Goal: Information Seeking & Learning: Learn about a topic

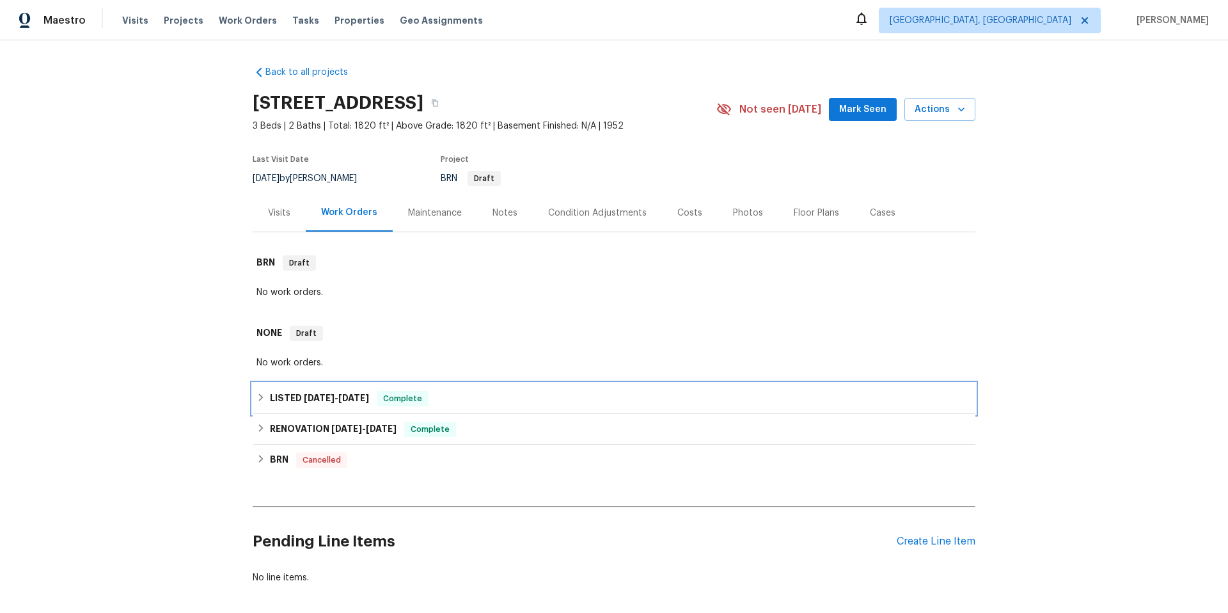
click at [349, 402] on span "[DATE]" at bounding box center [353, 397] width 31 height 9
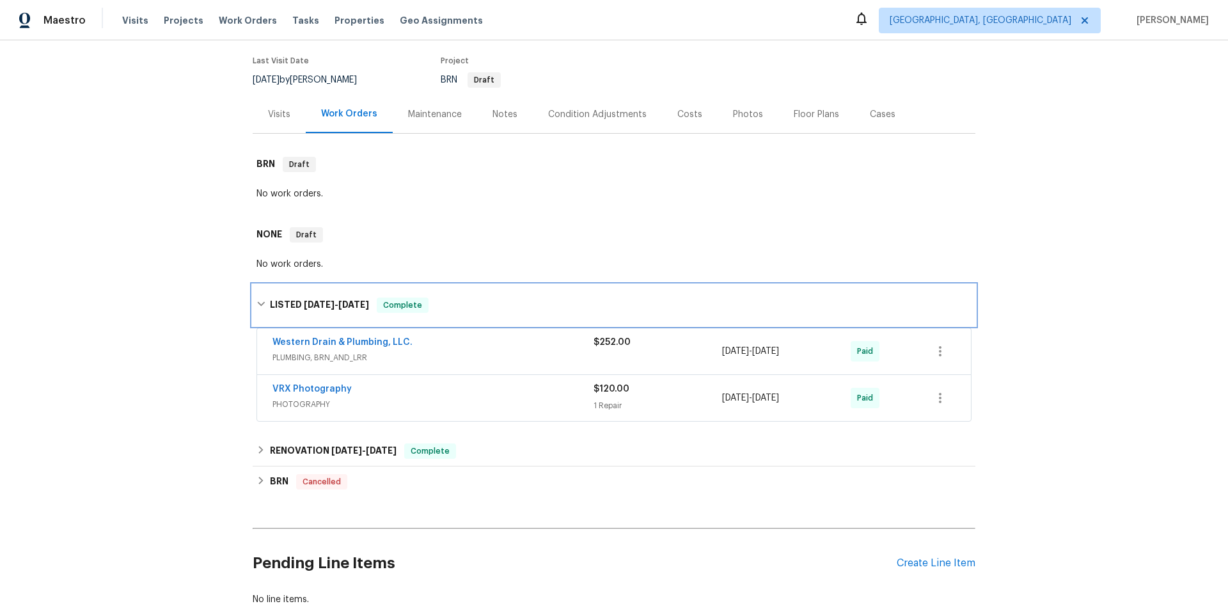
scroll to position [99, 0]
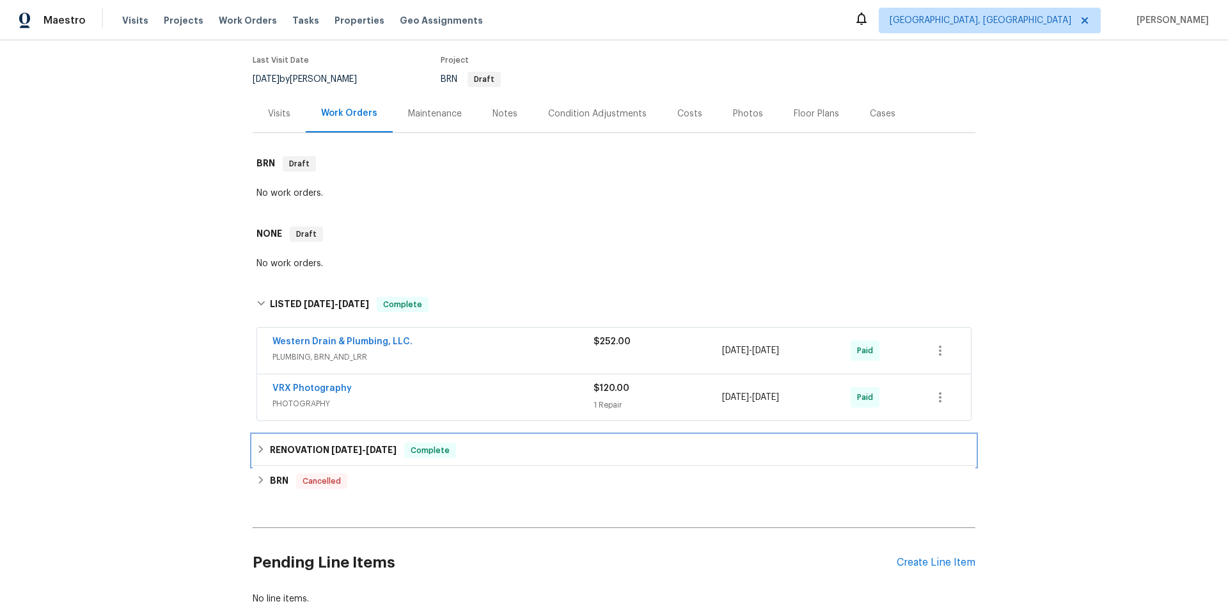
click at [370, 437] on div "RENOVATION [DATE] - [DATE] Complete" at bounding box center [614, 450] width 723 height 31
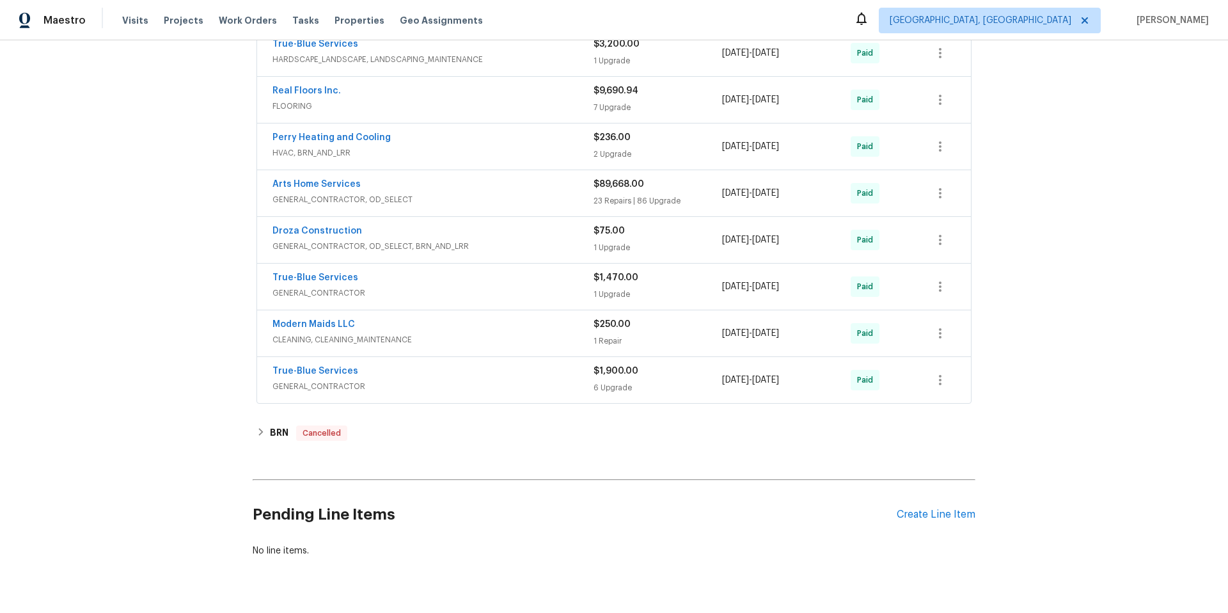
scroll to position [839, 0]
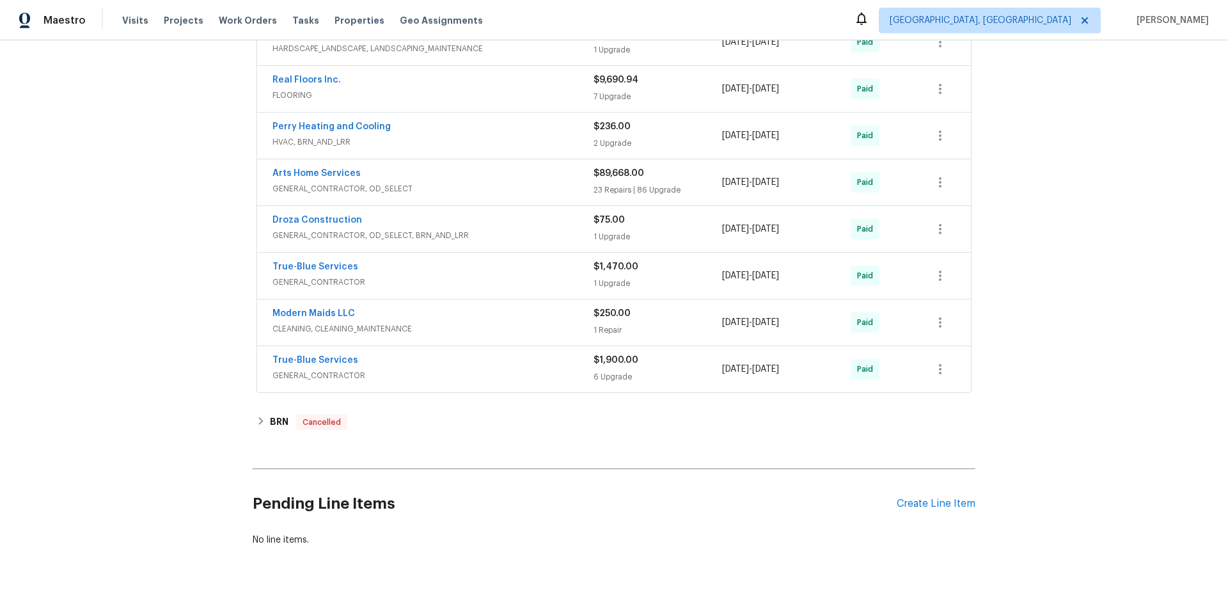
click at [412, 383] on div "True-Blue Services GENERAL_CONTRACTOR" at bounding box center [433, 369] width 321 height 31
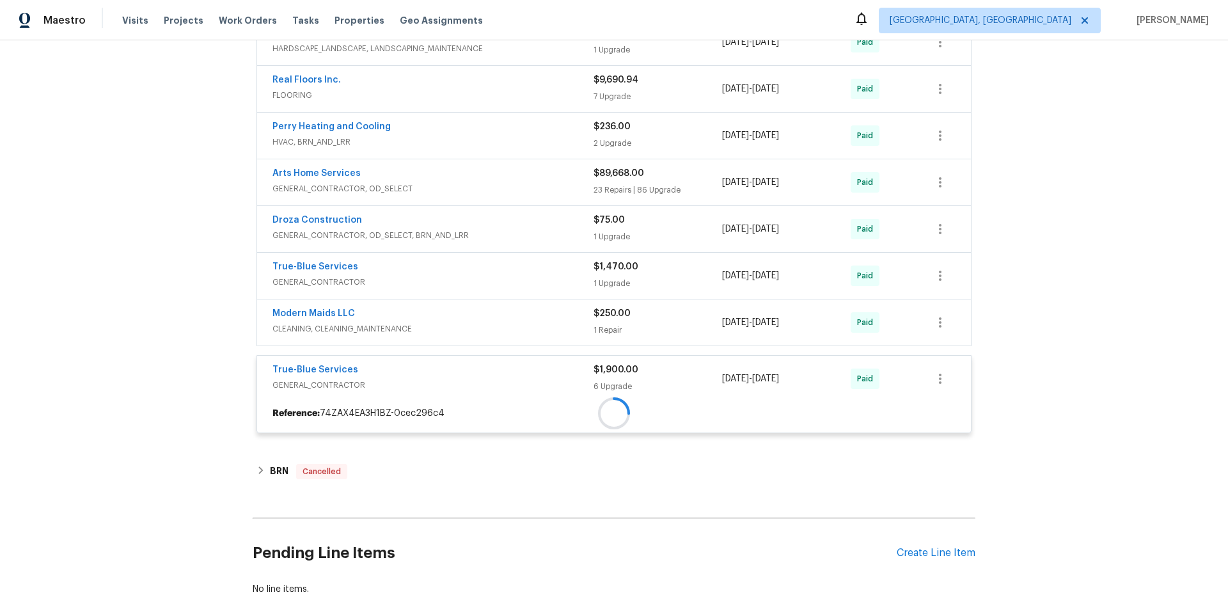
click at [424, 402] on div at bounding box center [614, 413] width 714 height 23
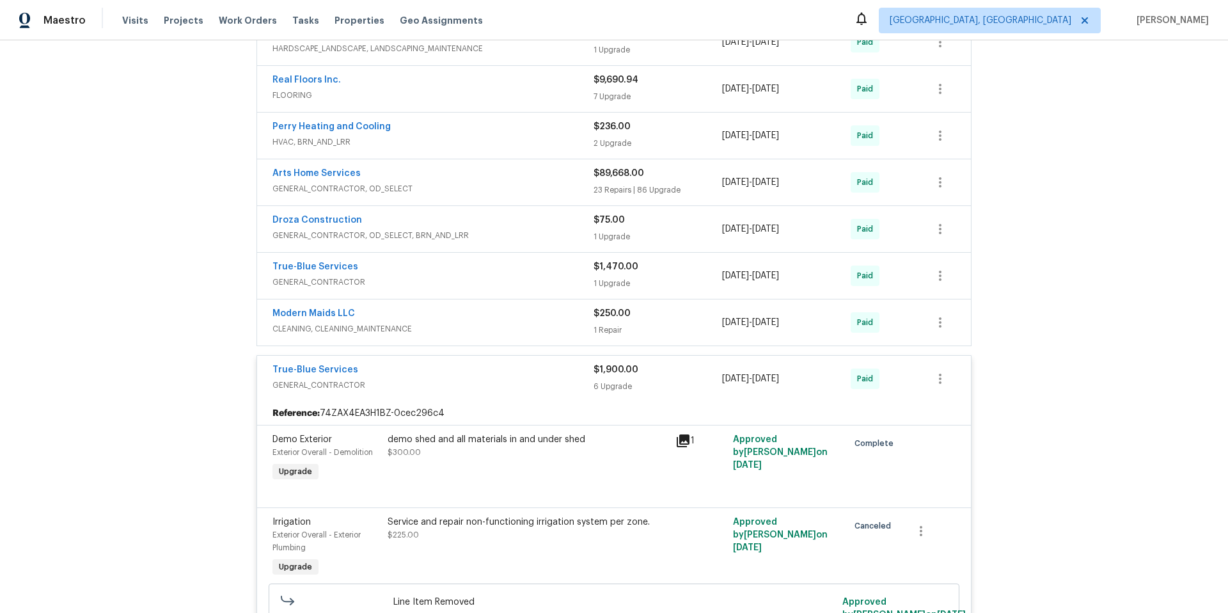
click at [445, 323] on span "CLEANING, CLEANING_MAINTENANCE" at bounding box center [433, 328] width 321 height 13
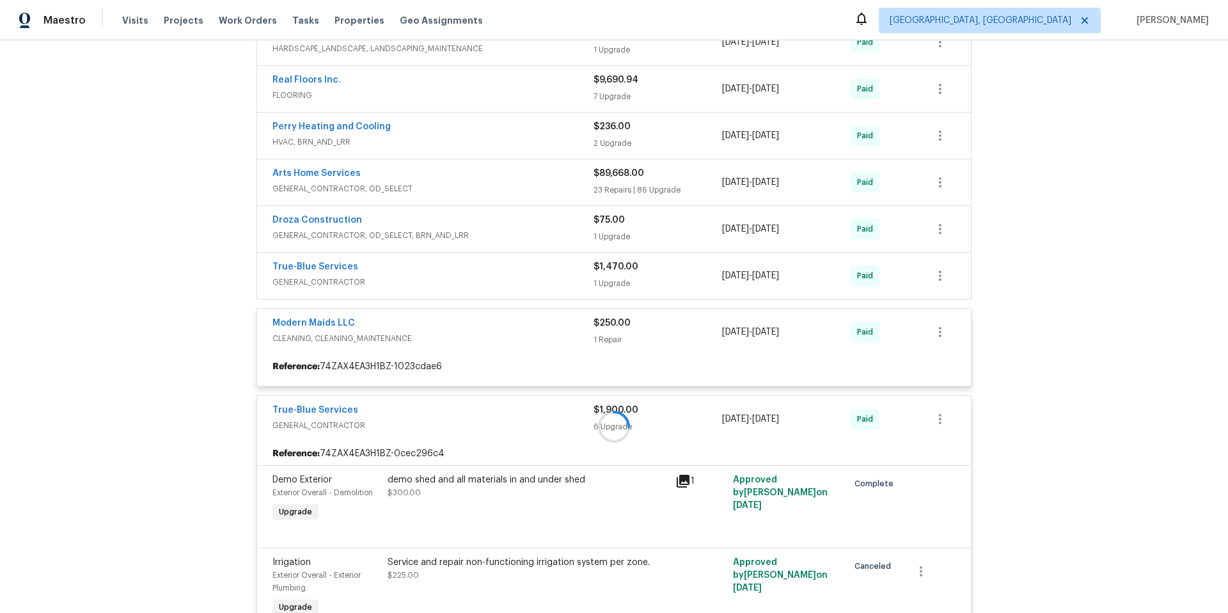
click at [436, 270] on div at bounding box center [614, 426] width 723 height 1462
click at [424, 271] on div "True-Blue Services" at bounding box center [433, 267] width 321 height 15
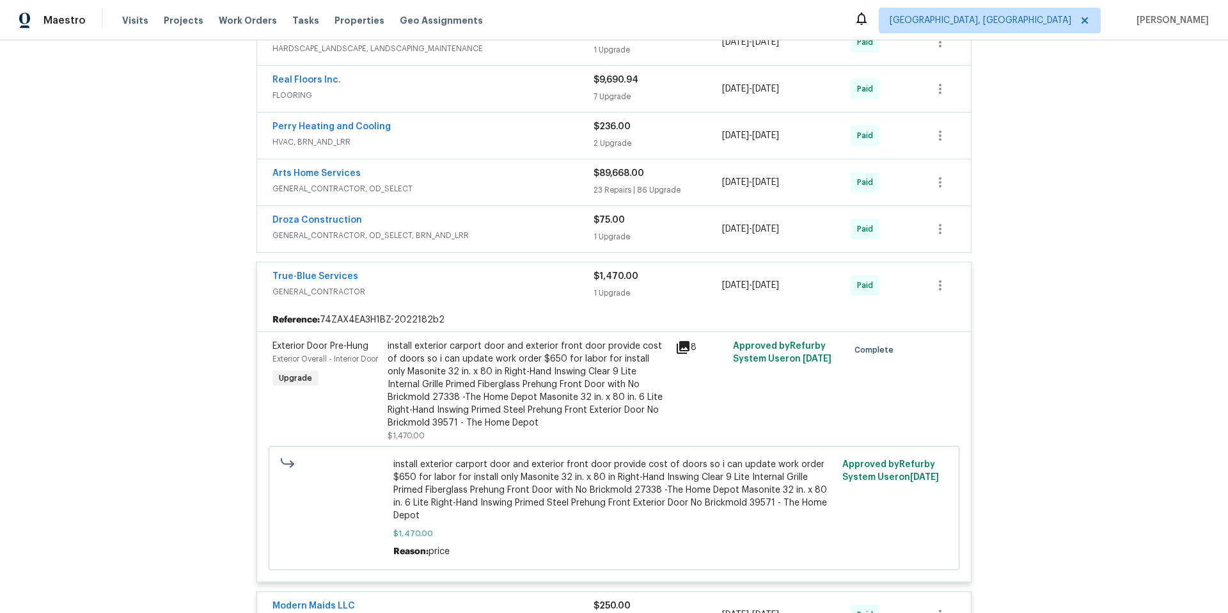
click at [484, 218] on div "Droza Construction" at bounding box center [433, 221] width 321 height 15
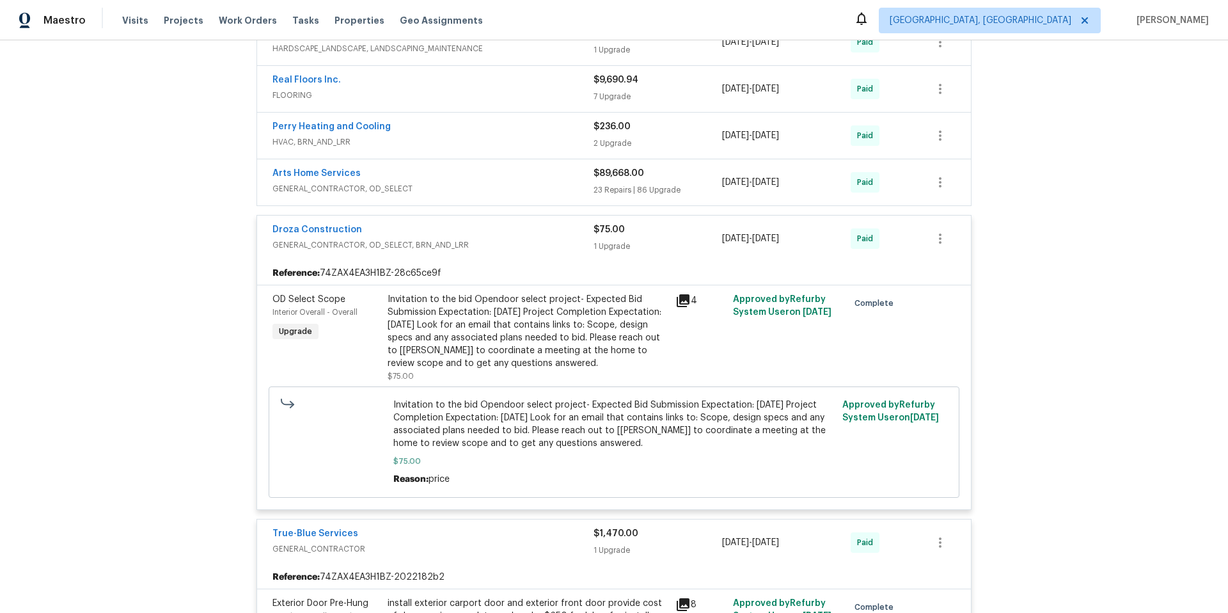
click at [462, 166] on div "Arts Home Services GENERAL_CONTRACTOR, OD_SELECT $89,668.00 23 Repairs | 86 Upg…" at bounding box center [614, 182] width 714 height 46
click at [461, 167] on div "Arts Home Services" at bounding box center [433, 174] width 321 height 15
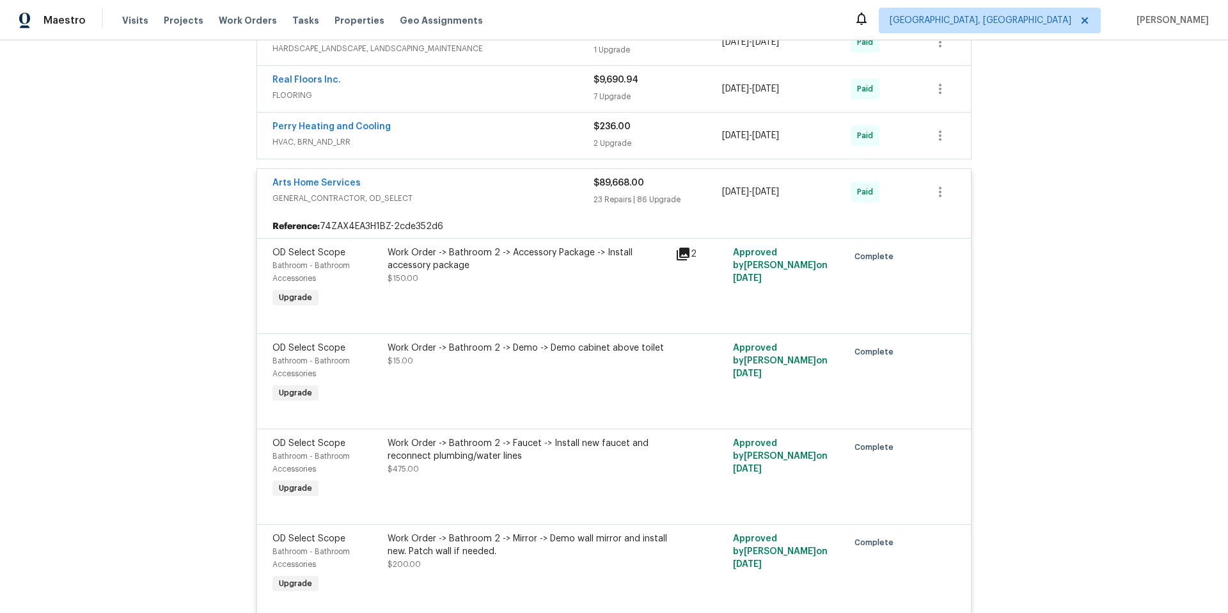
click at [417, 140] on span "HVAC, BRN_AND_LRR" at bounding box center [433, 142] width 321 height 13
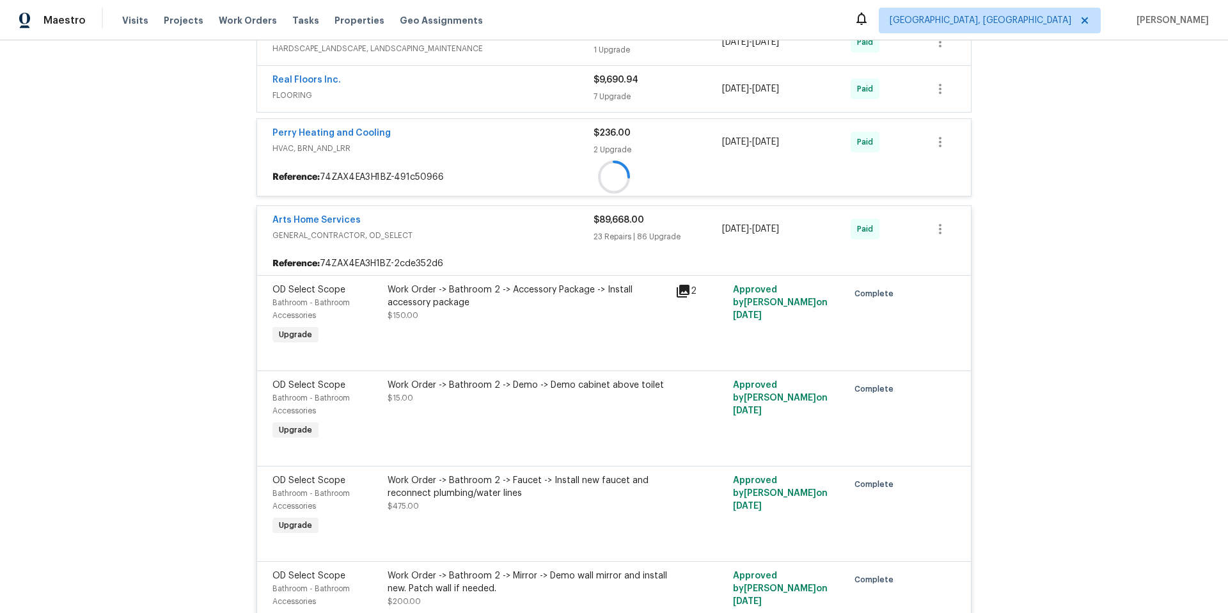
click at [415, 100] on span "FLOORING" at bounding box center [433, 95] width 321 height 13
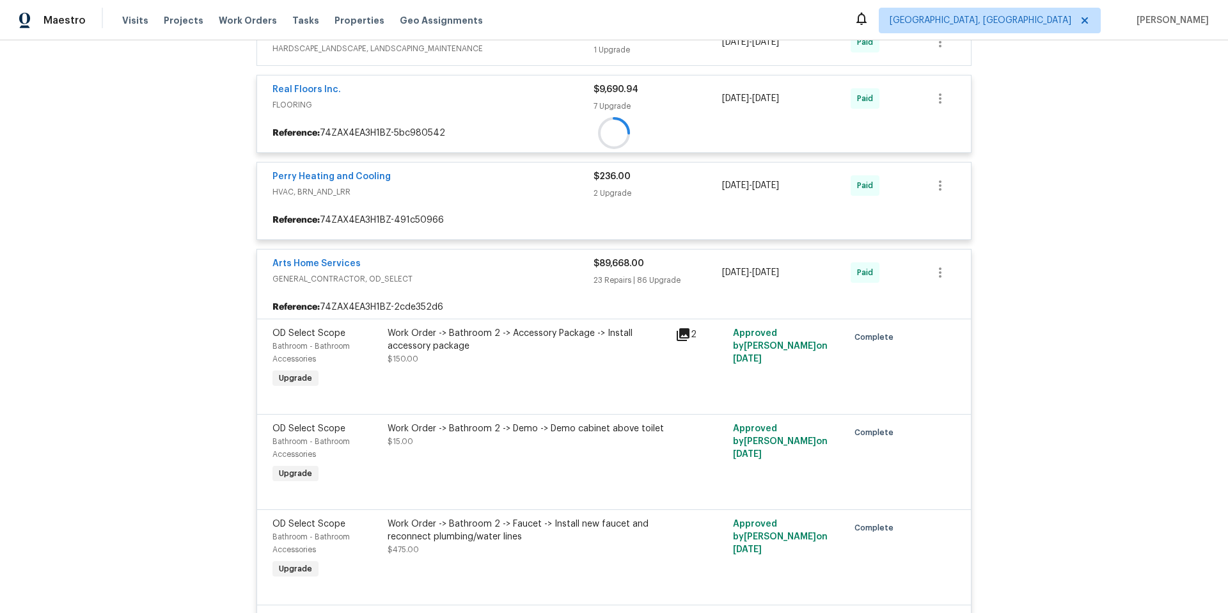
scroll to position [755, 0]
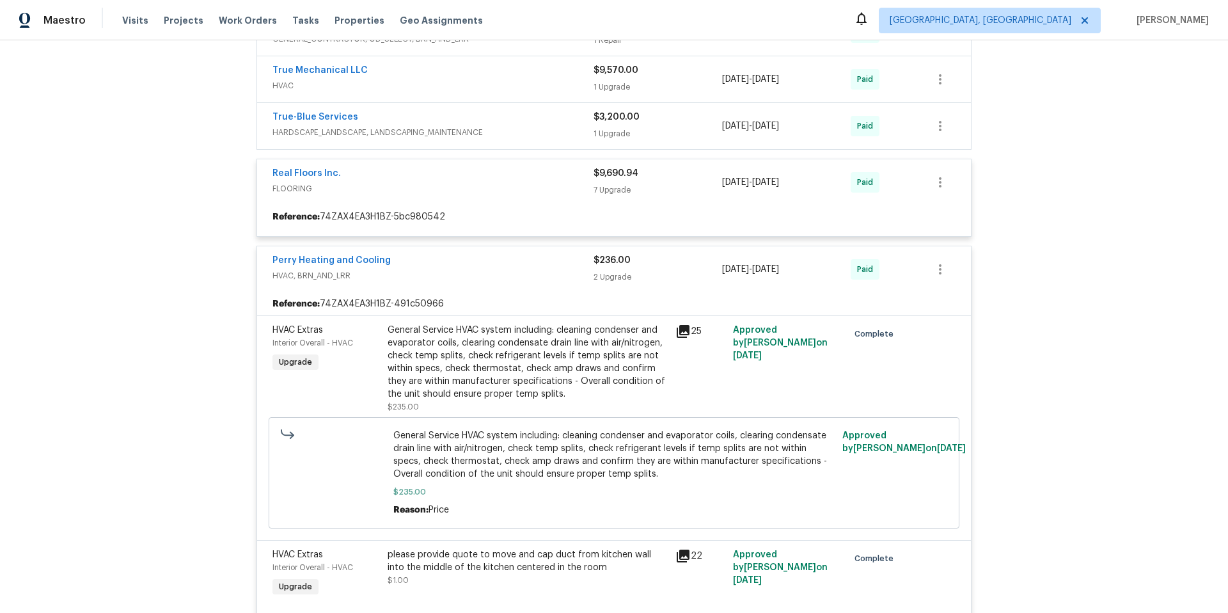
click at [412, 115] on div "True-Blue Services" at bounding box center [433, 118] width 321 height 15
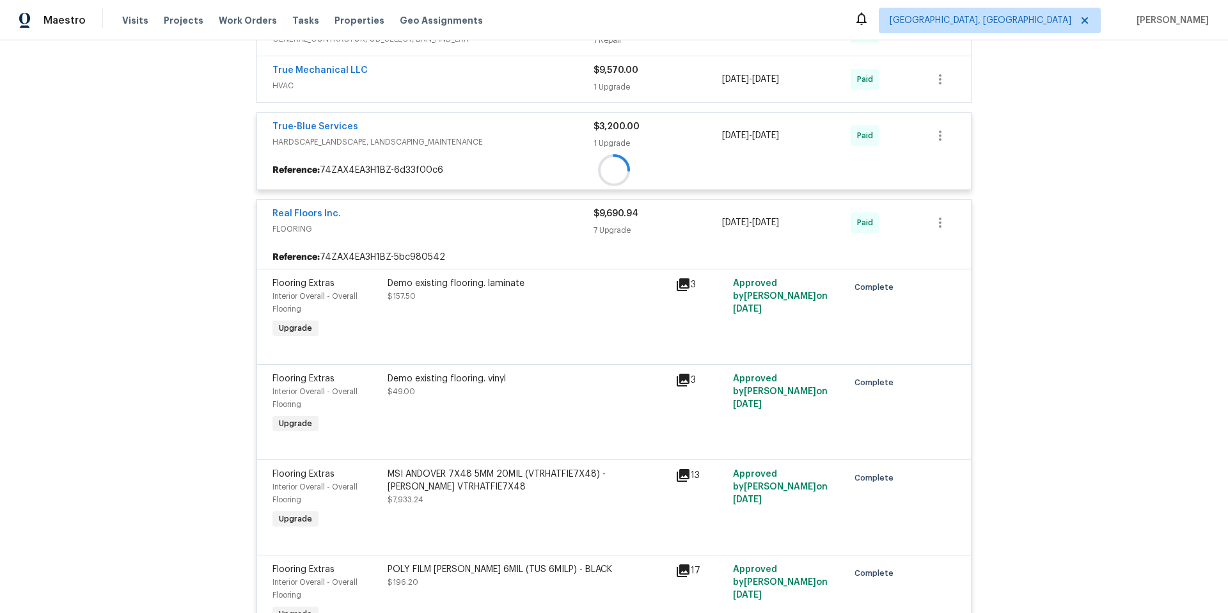
click at [422, 92] on span "HVAC" at bounding box center [433, 85] width 321 height 13
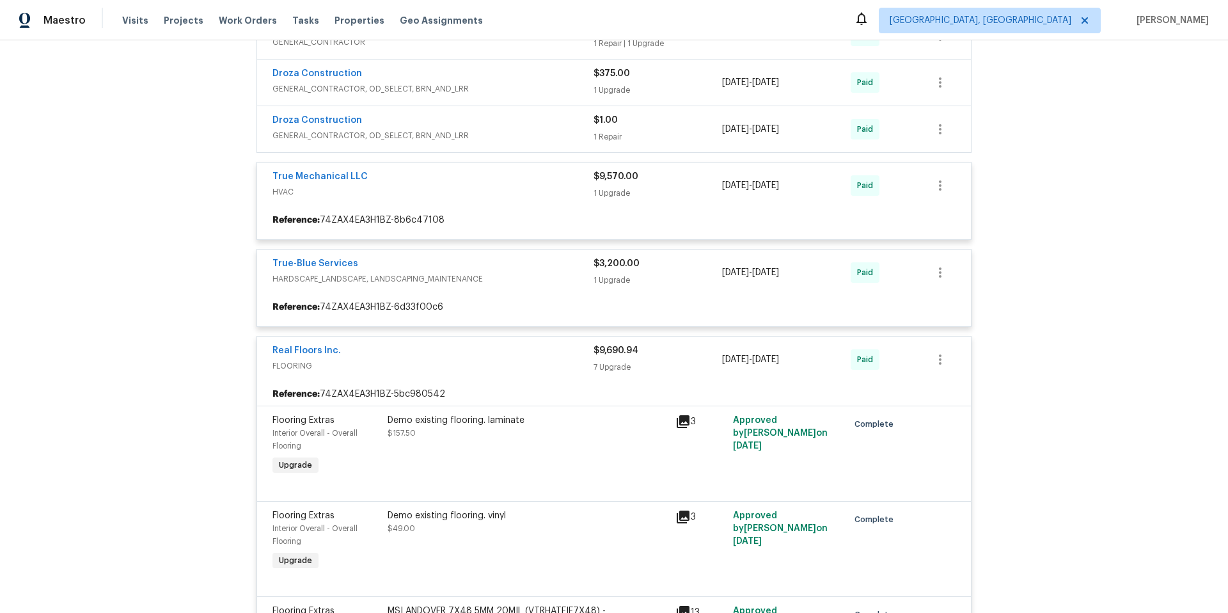
scroll to position [580, 0]
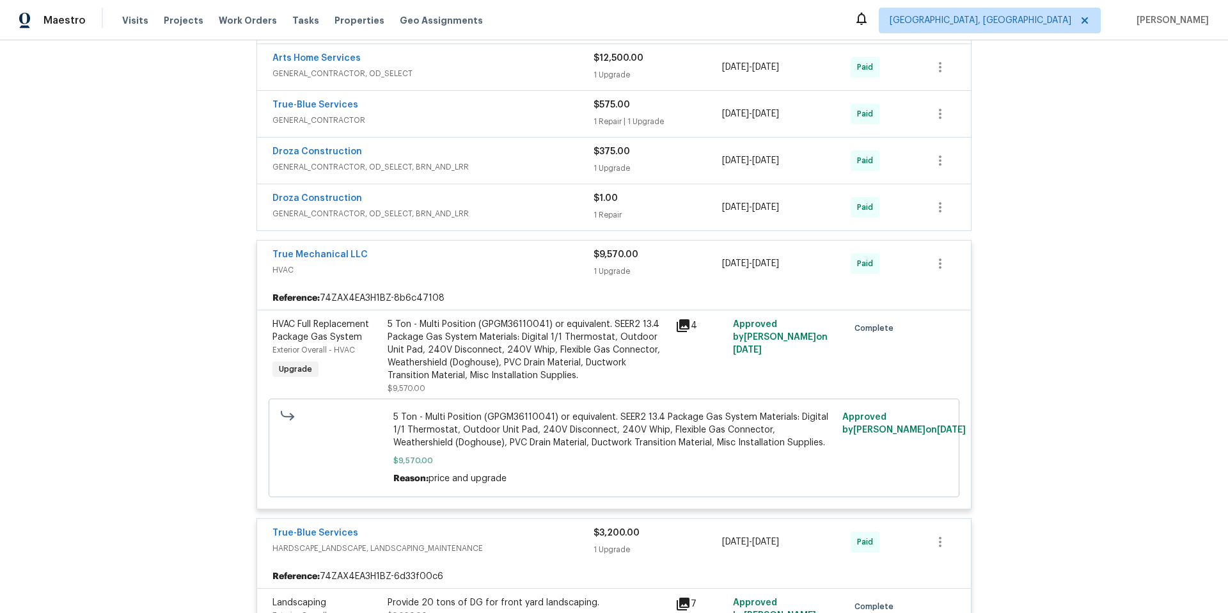
click at [411, 189] on div "Droza Construction GENERAL_CONTRACTOR, OD_SELECT, BRN_AND_LRR $1.00 1 Repair [D…" at bounding box center [614, 207] width 714 height 46
click at [413, 137] on div "True-Blue Services GENERAL_CONTRACTOR $575.00 1 Repair | 1 Upgrade [DATE] - [DA…" at bounding box center [614, 114] width 714 height 46
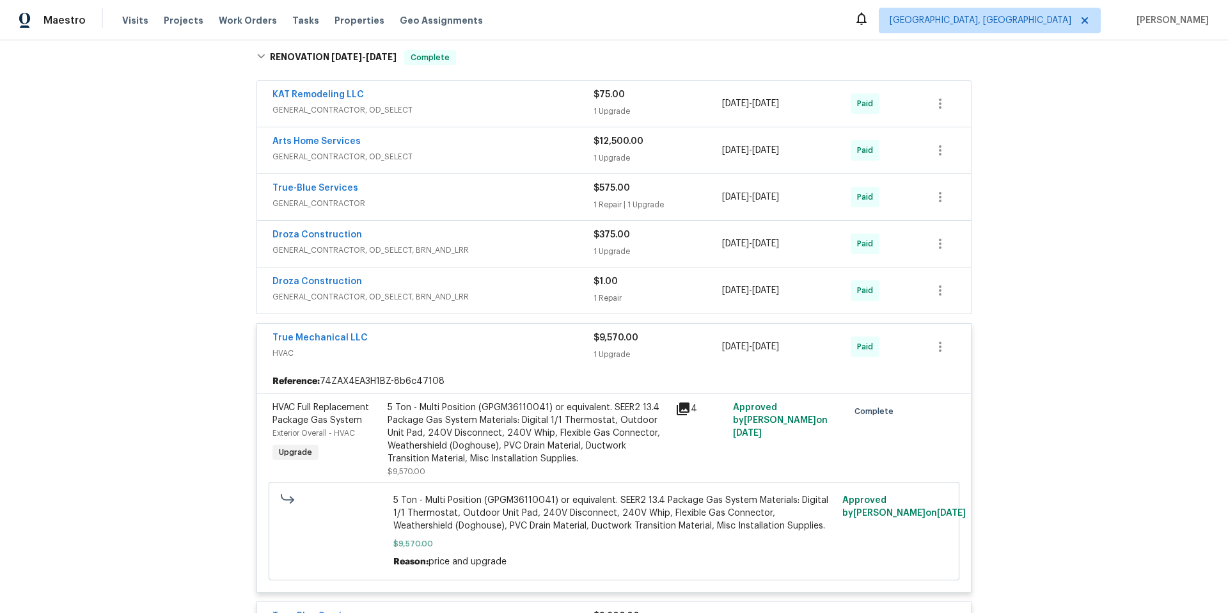
click at [407, 227] on div "Droza Construction GENERAL_CONTRACTOR, OD_SELECT, BRN_AND_LRR $375.00 1 Upgrade…" at bounding box center [614, 244] width 714 height 46
click at [367, 233] on div "Droza Construction" at bounding box center [433, 235] width 321 height 15
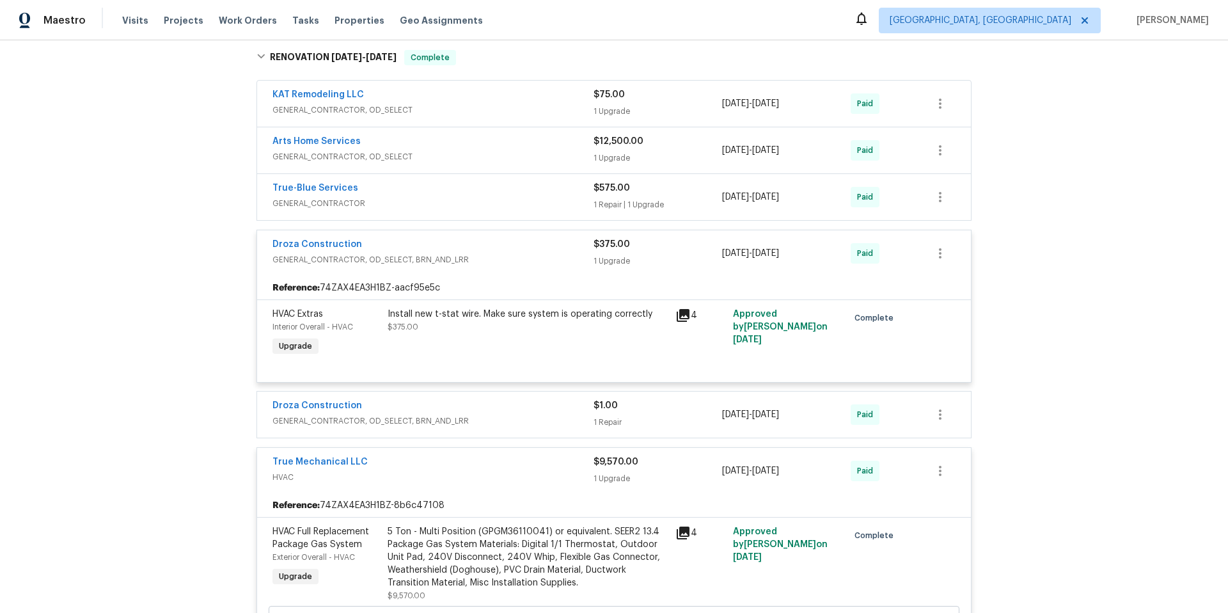
drag, startPoint x: 455, startPoint y: 384, endPoint x: 457, endPoint y: 403, distance: 18.7
click at [457, 404] on div "Droza Construction" at bounding box center [433, 406] width 321 height 15
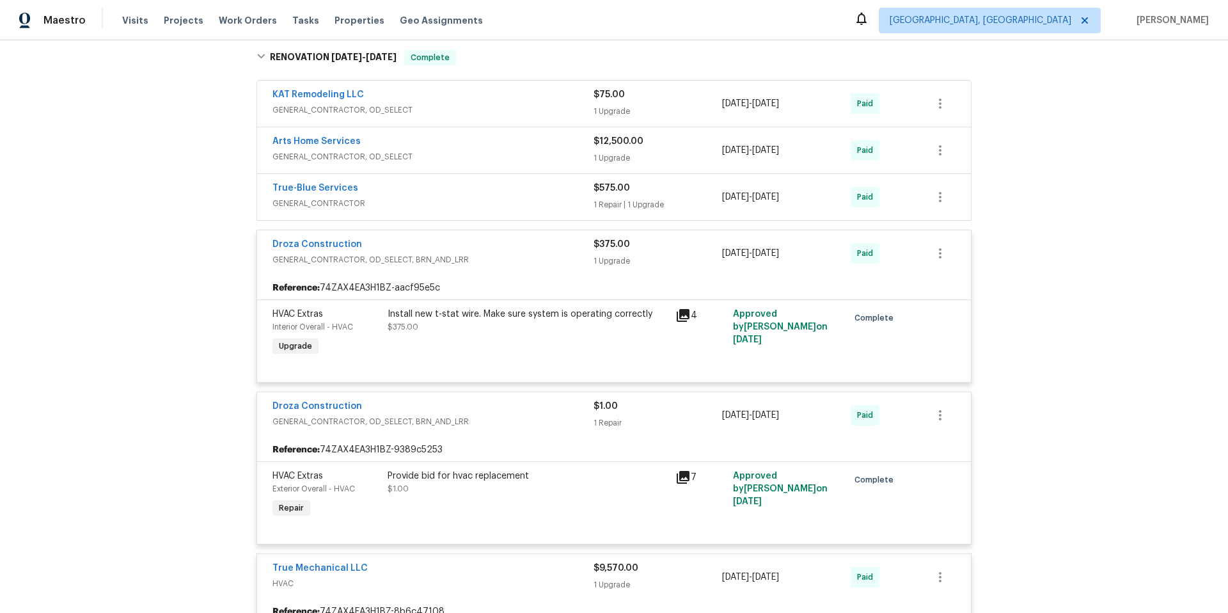
click at [414, 191] on div "True-Blue Services" at bounding box center [433, 189] width 321 height 15
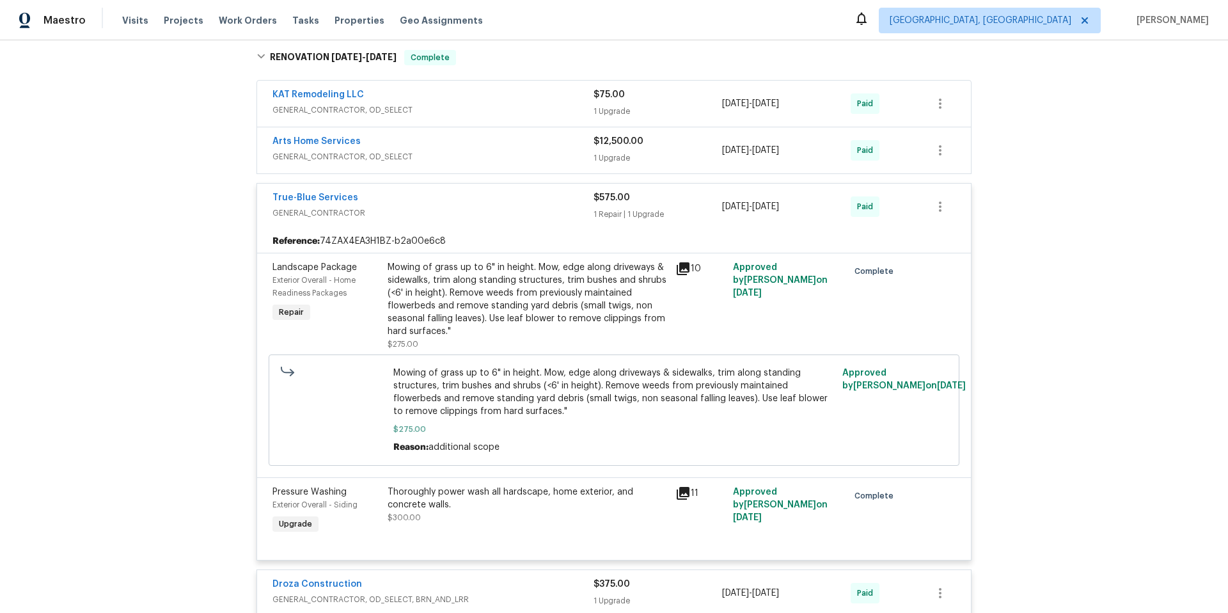
click at [439, 146] on div "Arts Home Services" at bounding box center [433, 142] width 321 height 15
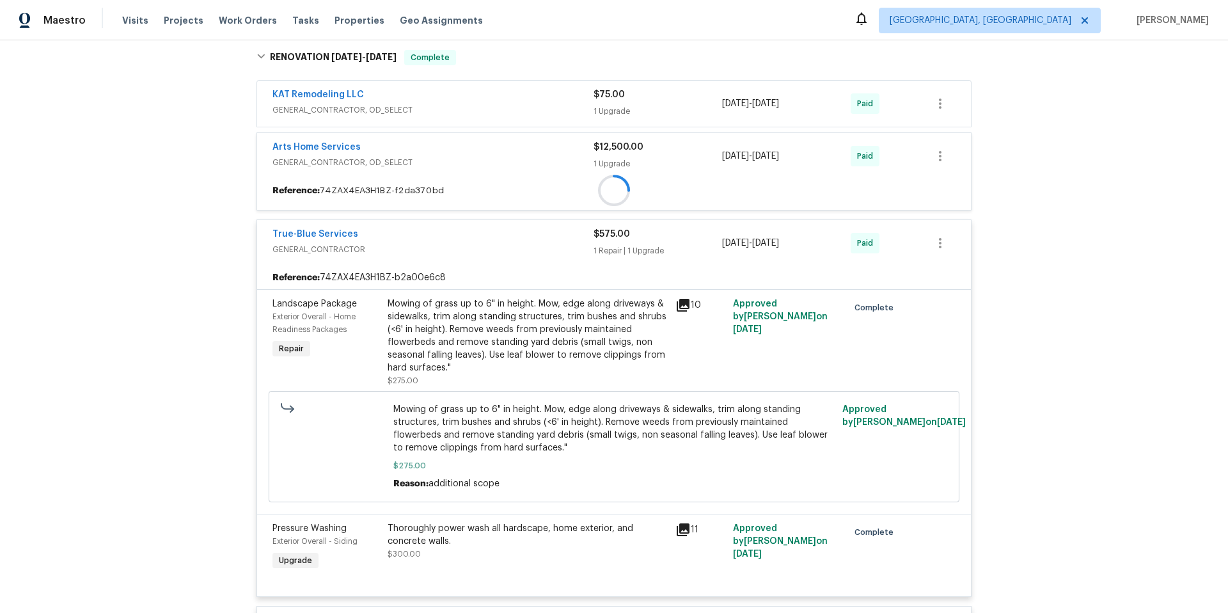
click at [432, 116] on span "GENERAL_CONTRACTOR, OD_SELECT" at bounding box center [433, 110] width 321 height 13
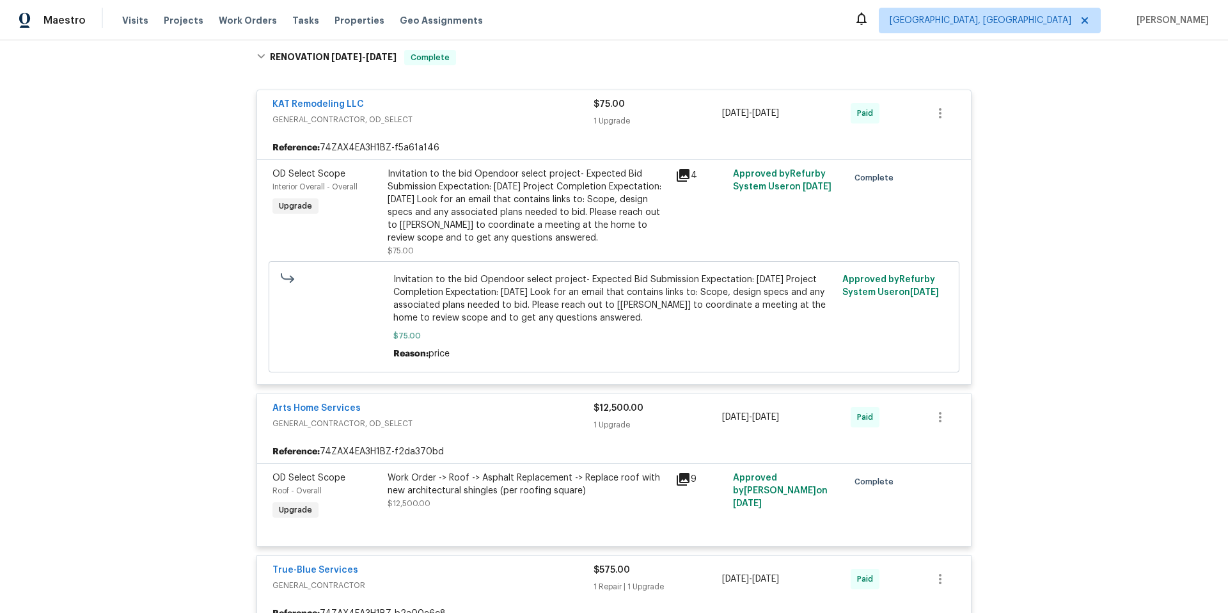
scroll to position [232, 0]
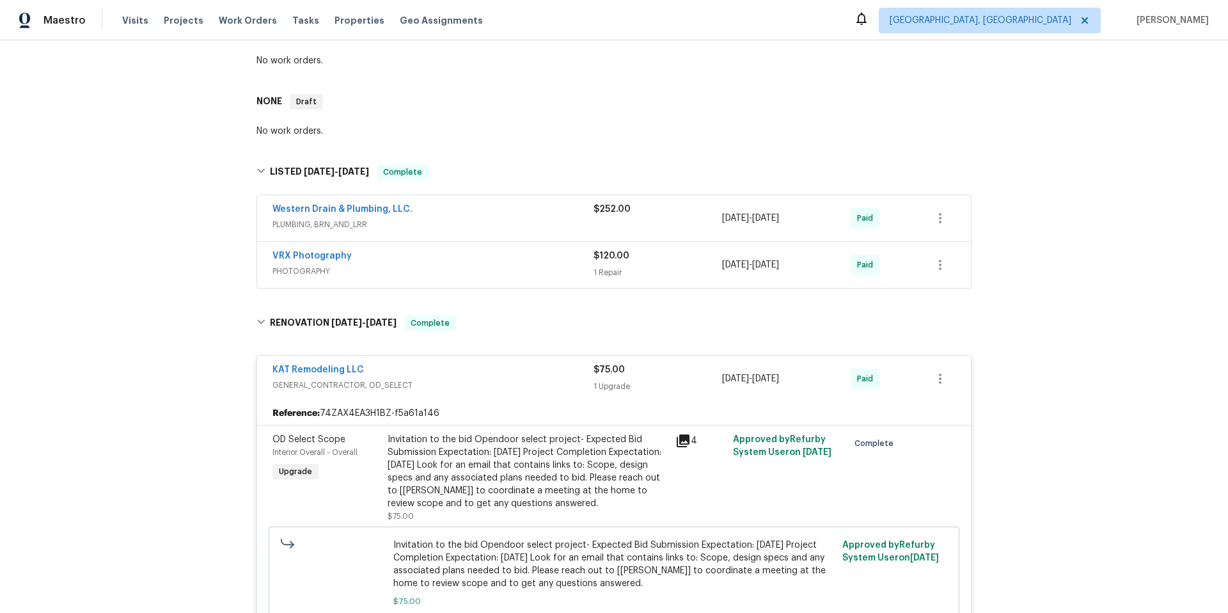
click at [457, 253] on div "VRX Photography" at bounding box center [433, 256] width 321 height 15
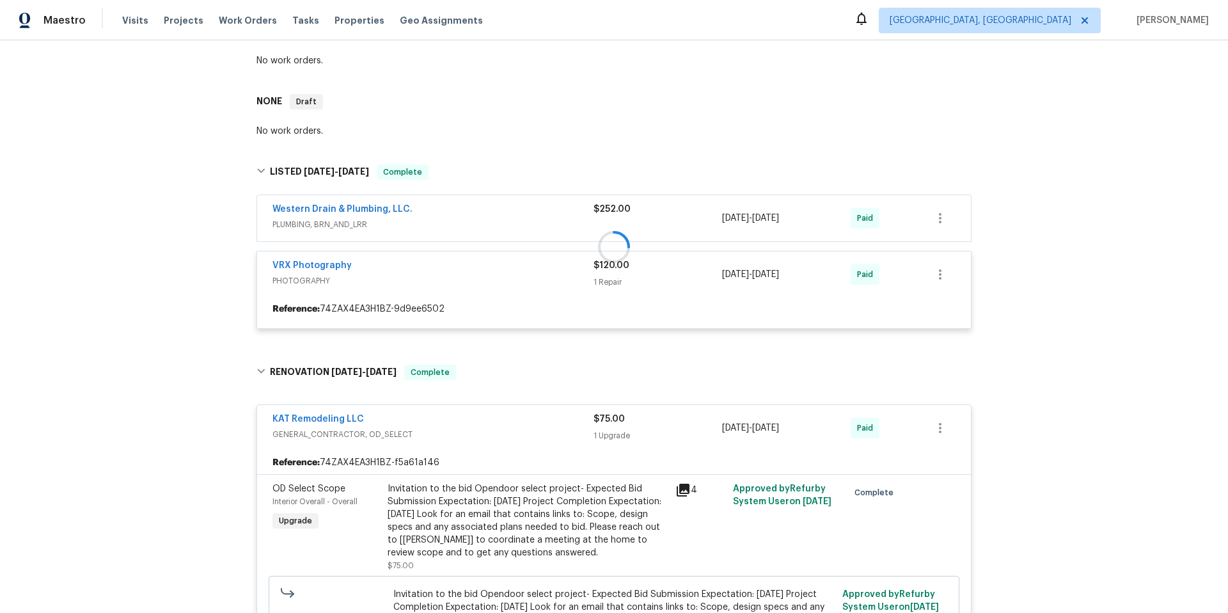
click at [460, 216] on div at bounding box center [614, 247] width 723 height 190
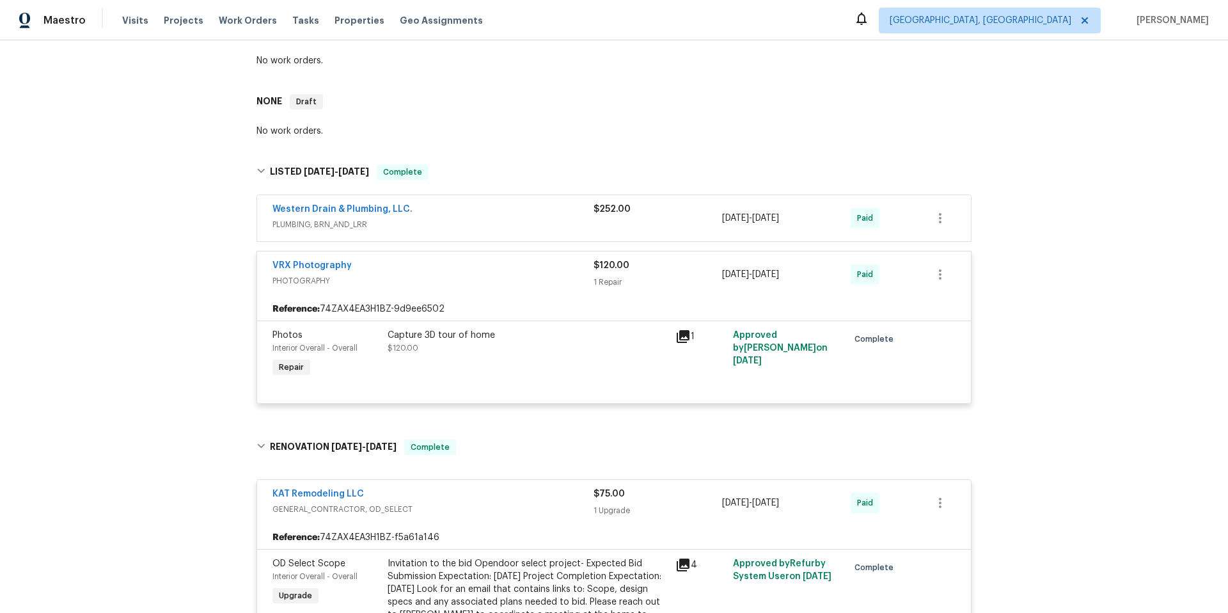
click at [452, 219] on span "PLUMBING, BRN_AND_LRR" at bounding box center [433, 224] width 321 height 13
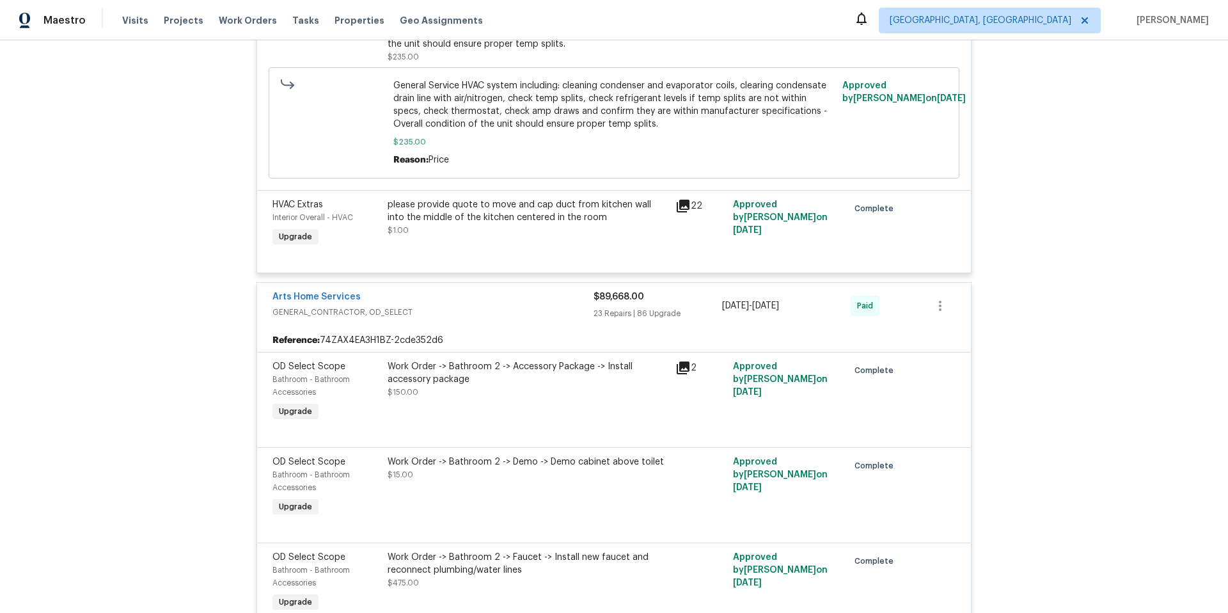
scroll to position [3522, 0]
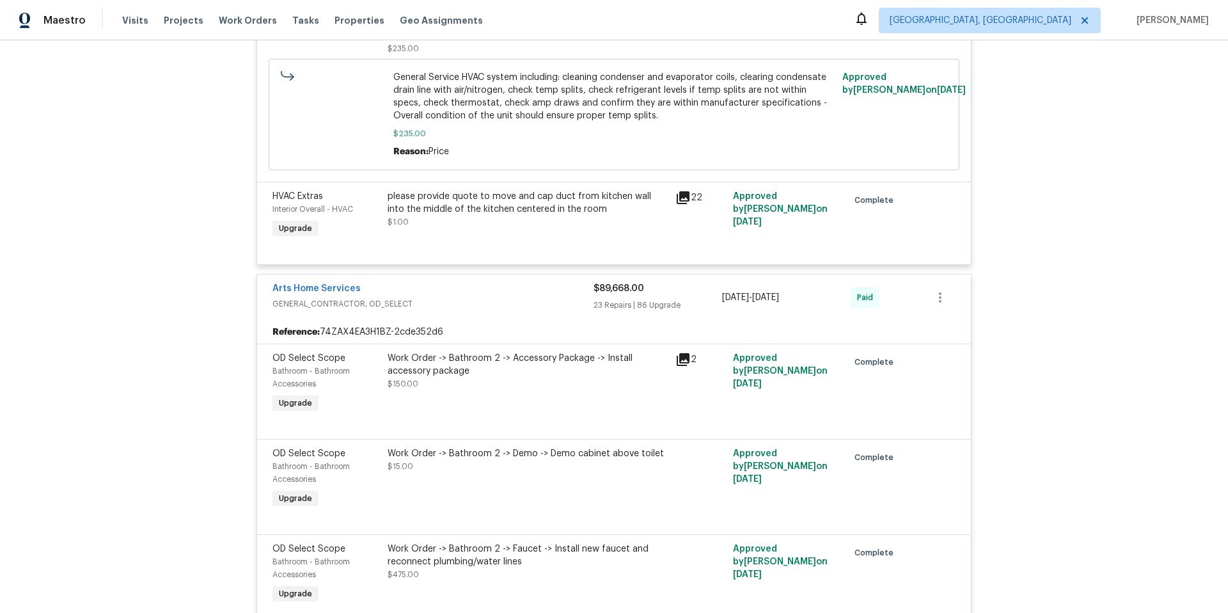
click at [327, 287] on span "Arts Home Services" at bounding box center [317, 288] width 88 height 13
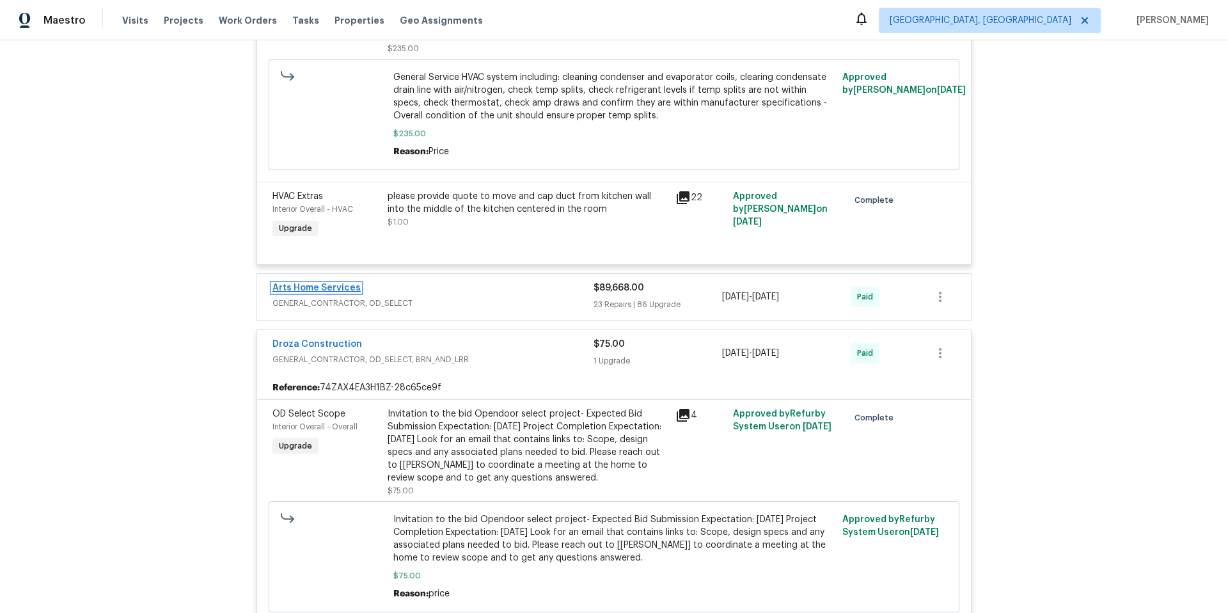
click at [329, 292] on link "Arts Home Services" at bounding box center [317, 287] width 88 height 9
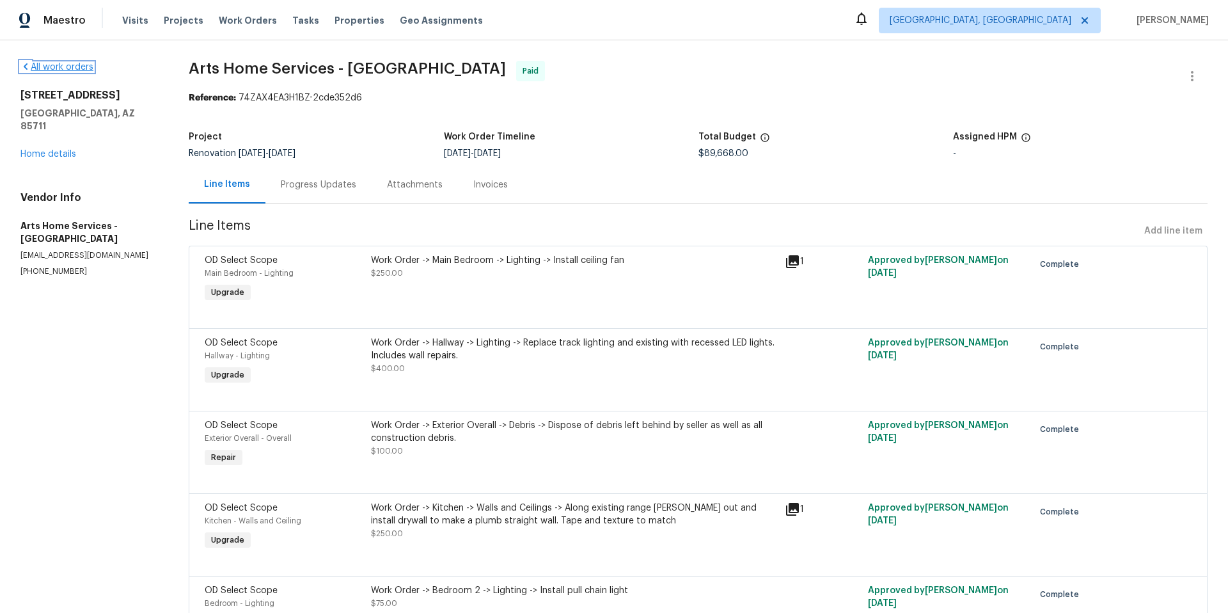
click at [47, 65] on link "All work orders" at bounding box center [56, 67] width 73 height 9
